Goal: Information Seeking & Learning: Learn about a topic

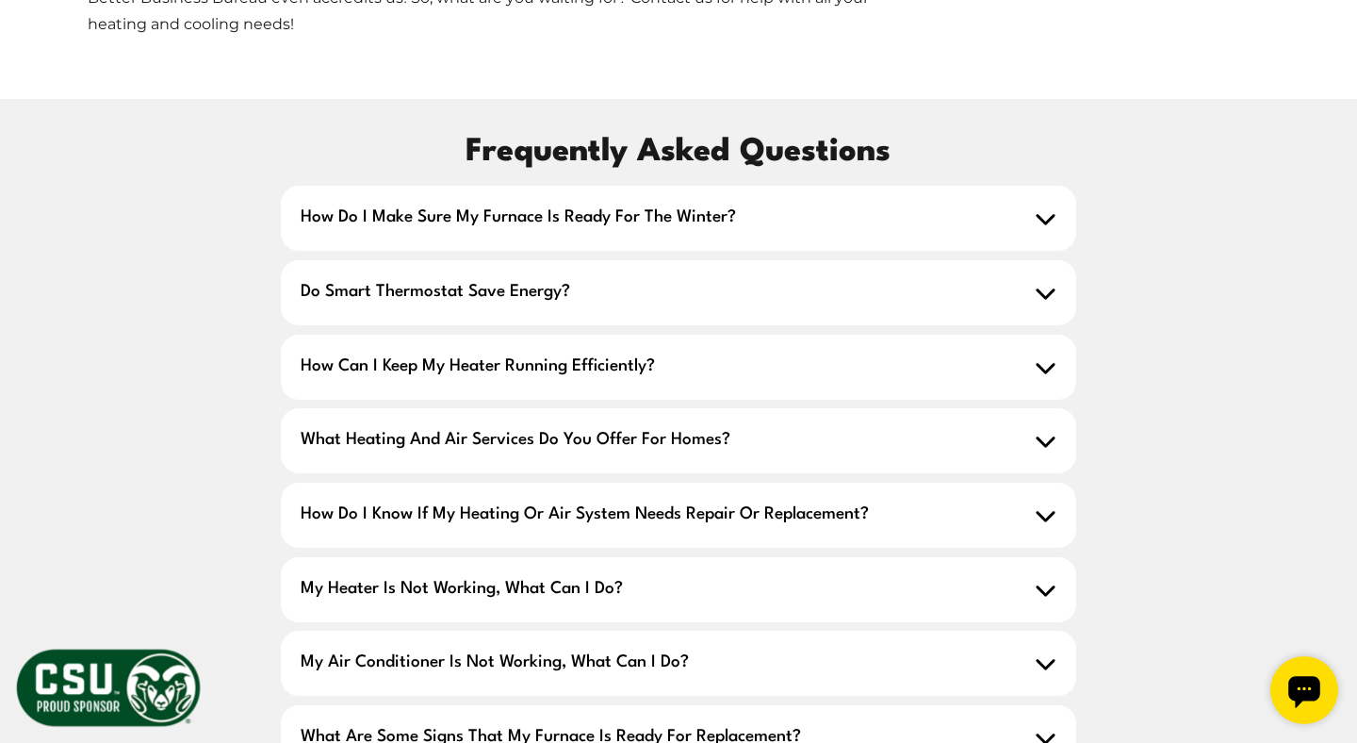
scroll to position [2621, 0]
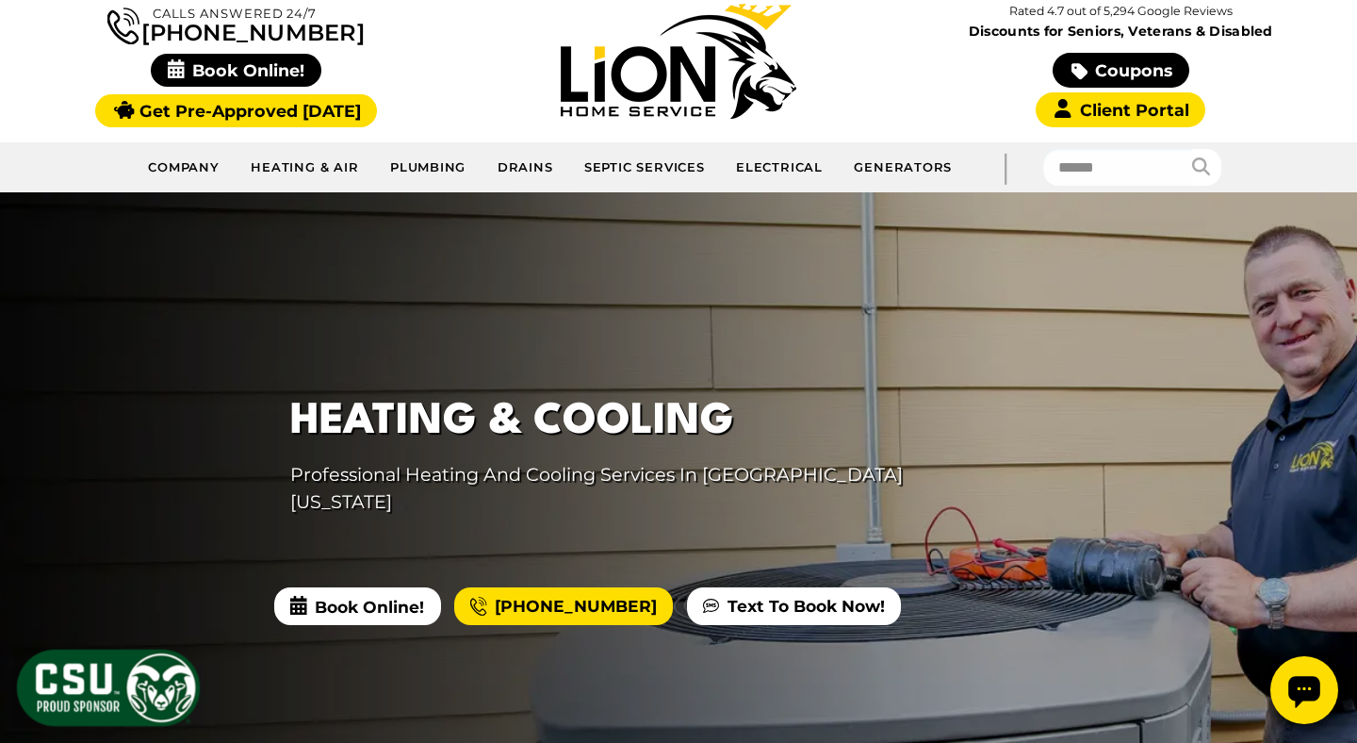
scroll to position [164, 0]
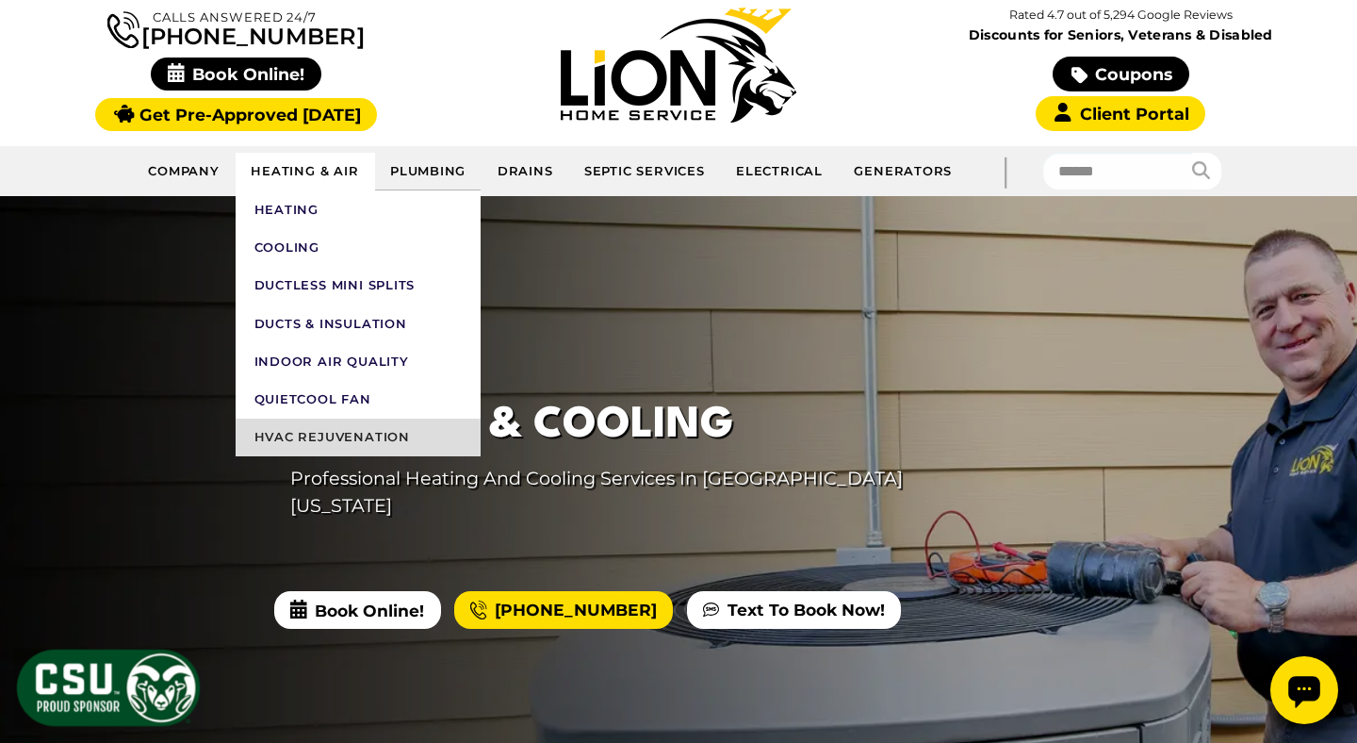
click at [367, 435] on link "HVAC Rejuvenation" at bounding box center [358, 437] width 245 height 38
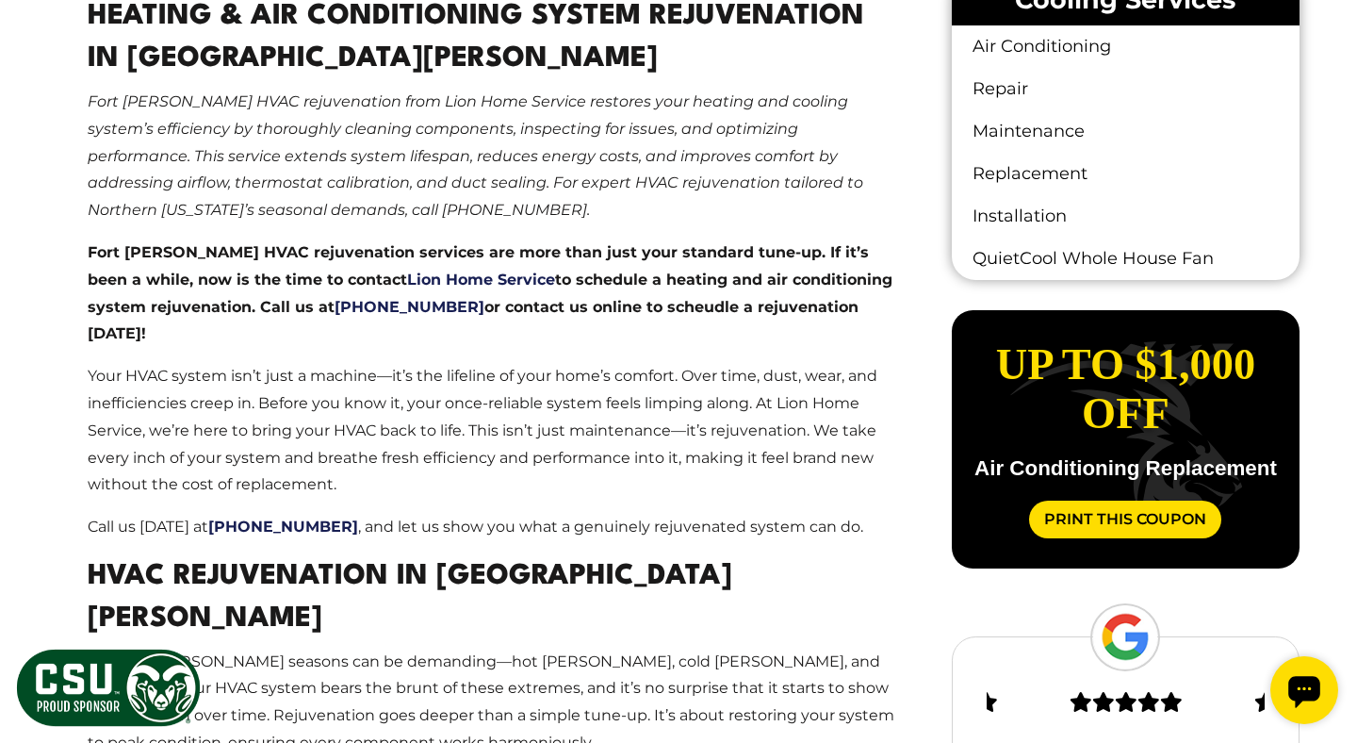
scroll to position [1226, 0]
